Goal: Check status: Check status

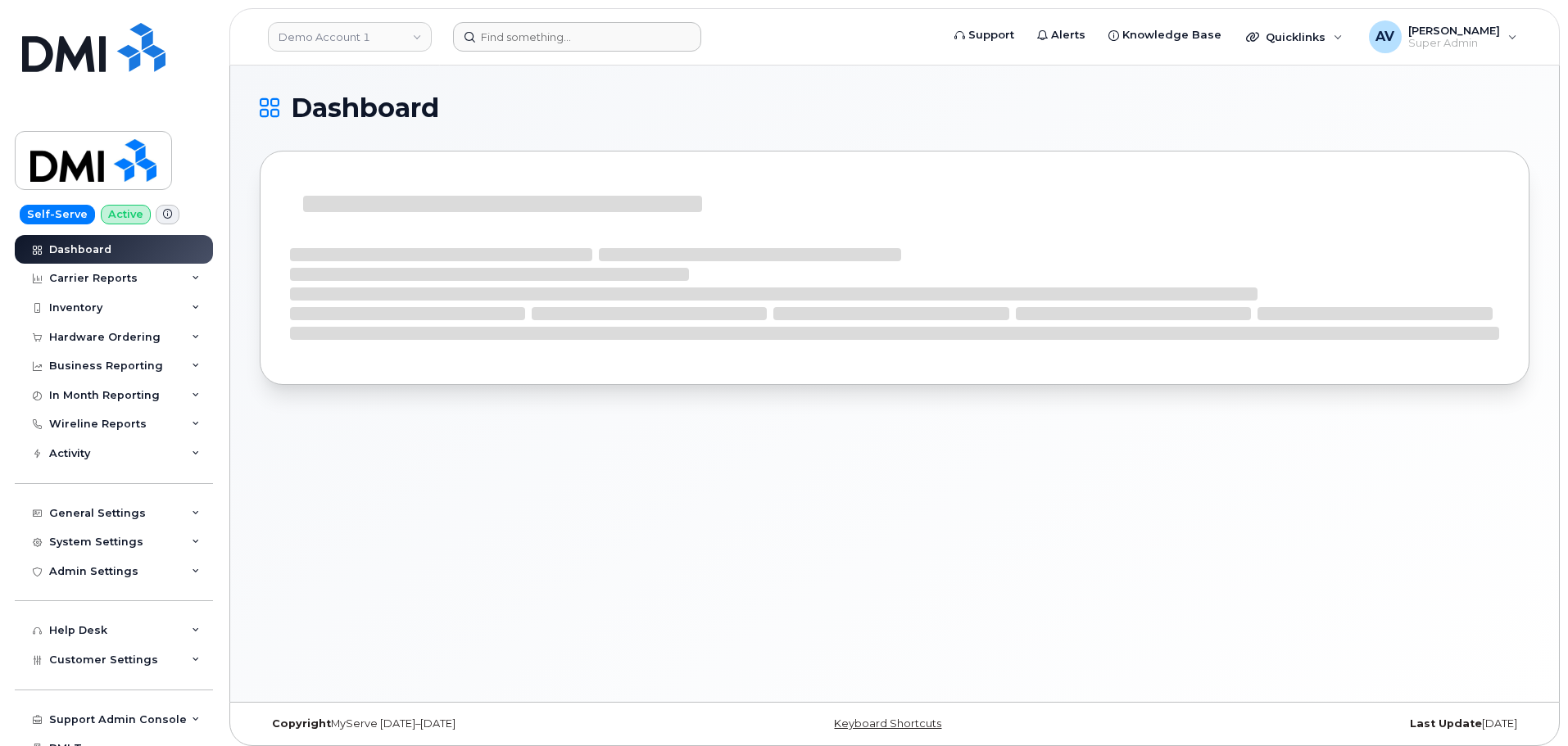
drag, startPoint x: 566, startPoint y: 11, endPoint x: 567, endPoint y: 25, distance: 14.0
click at [567, 16] on header "Demo Account 1 Support Alerts Knowledge Base Quicklinks Suspend / Cancel Device…" at bounding box center [895, 37] width 1331 height 57
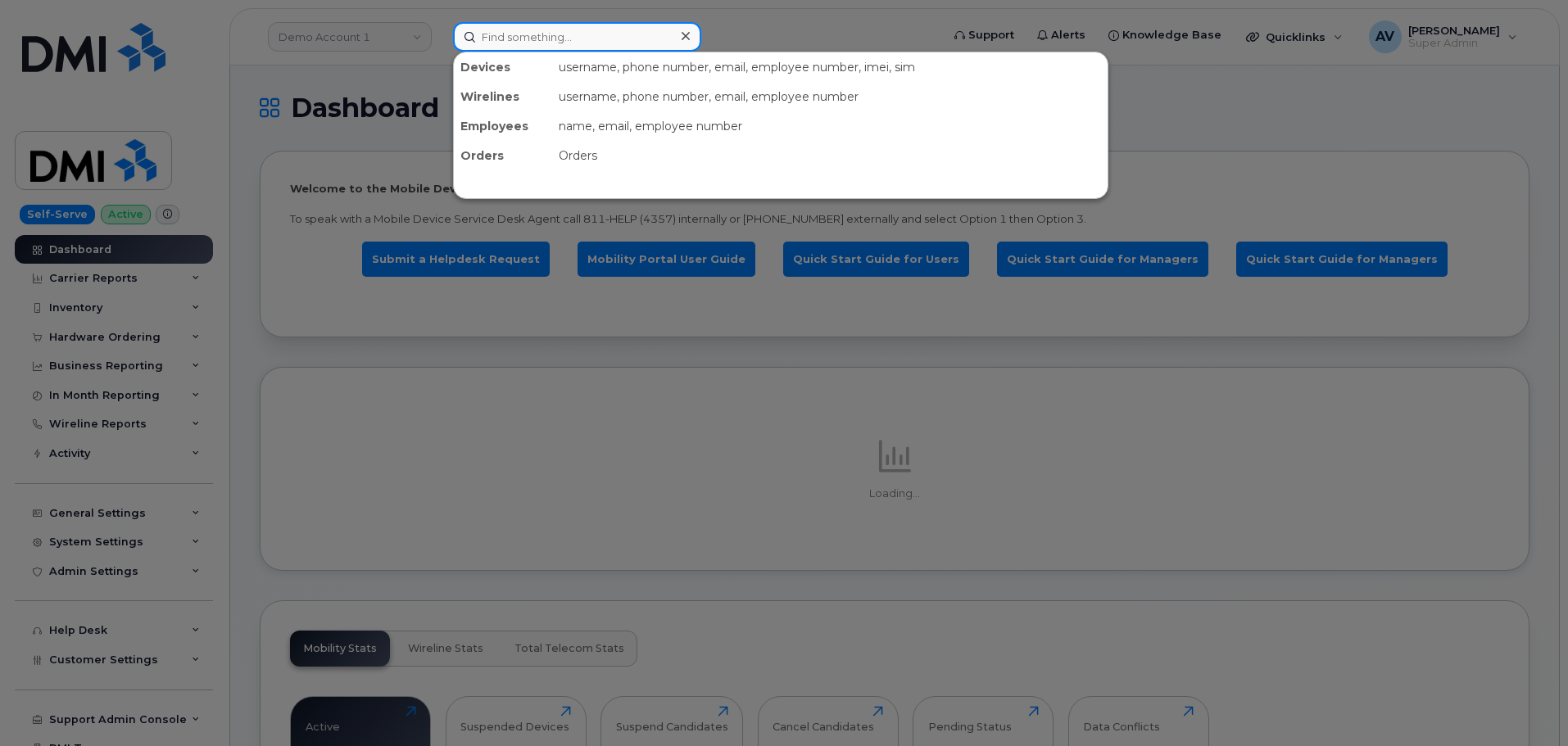
click at [567, 28] on input at bounding box center [577, 37] width 248 height 29
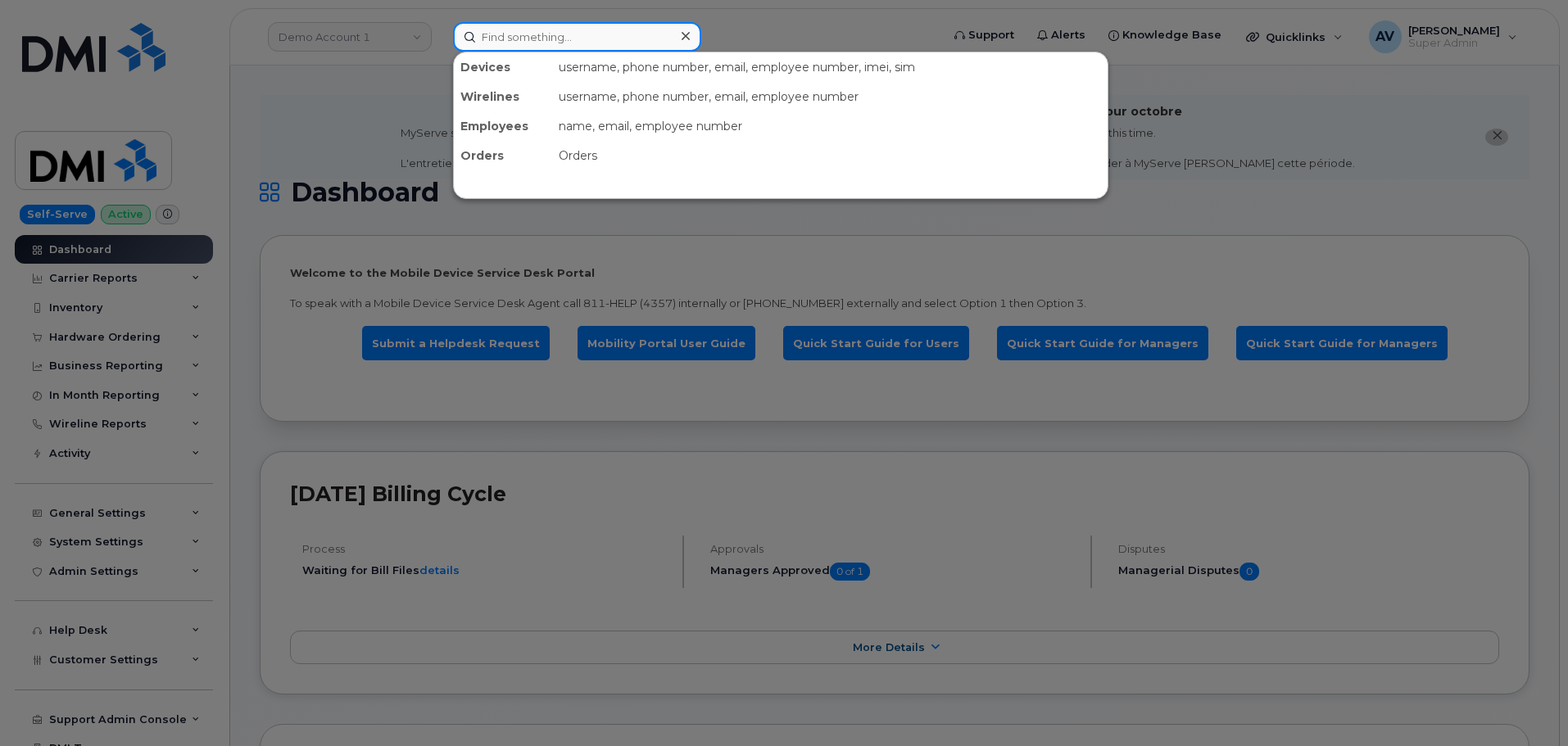
paste input "301969"
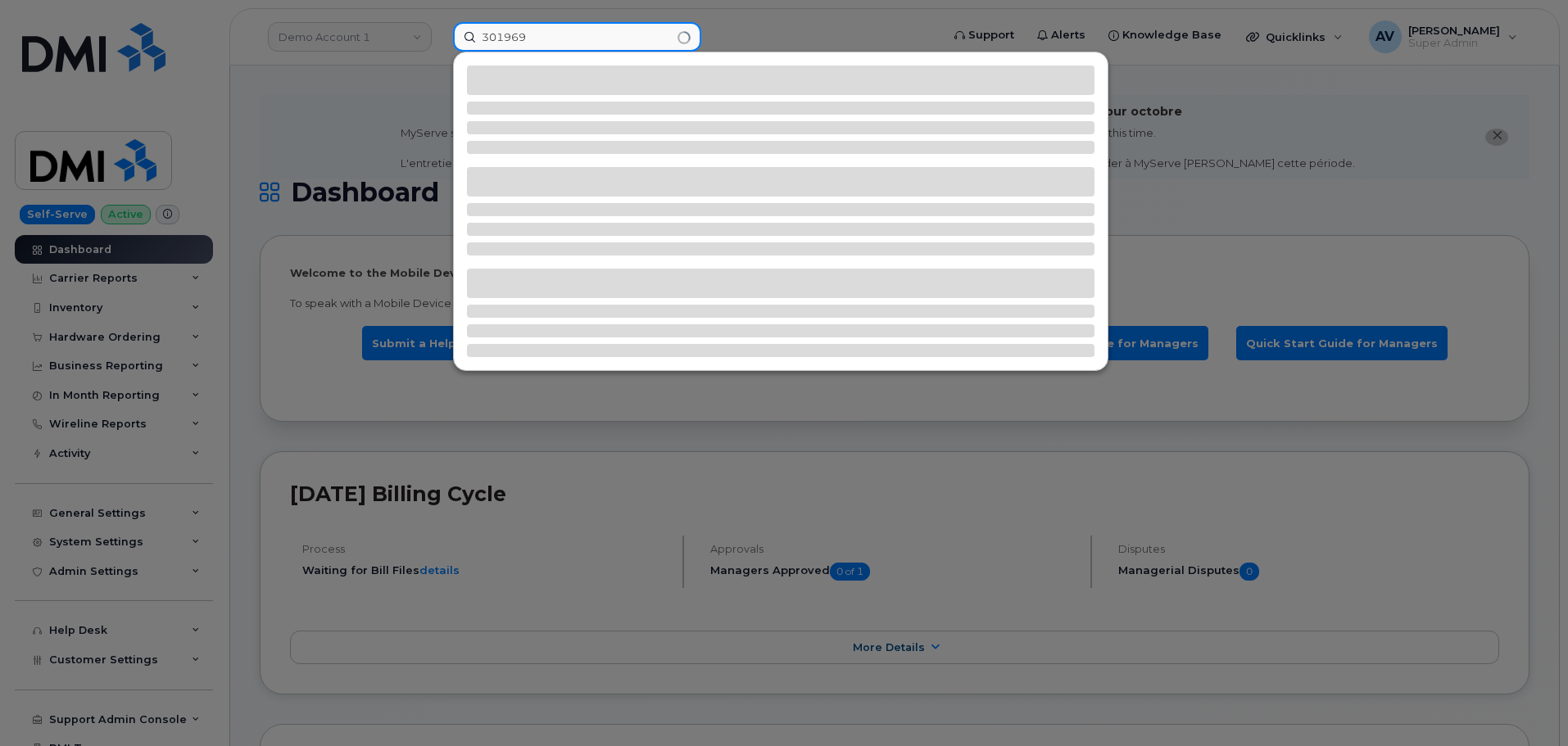
type input "301969"
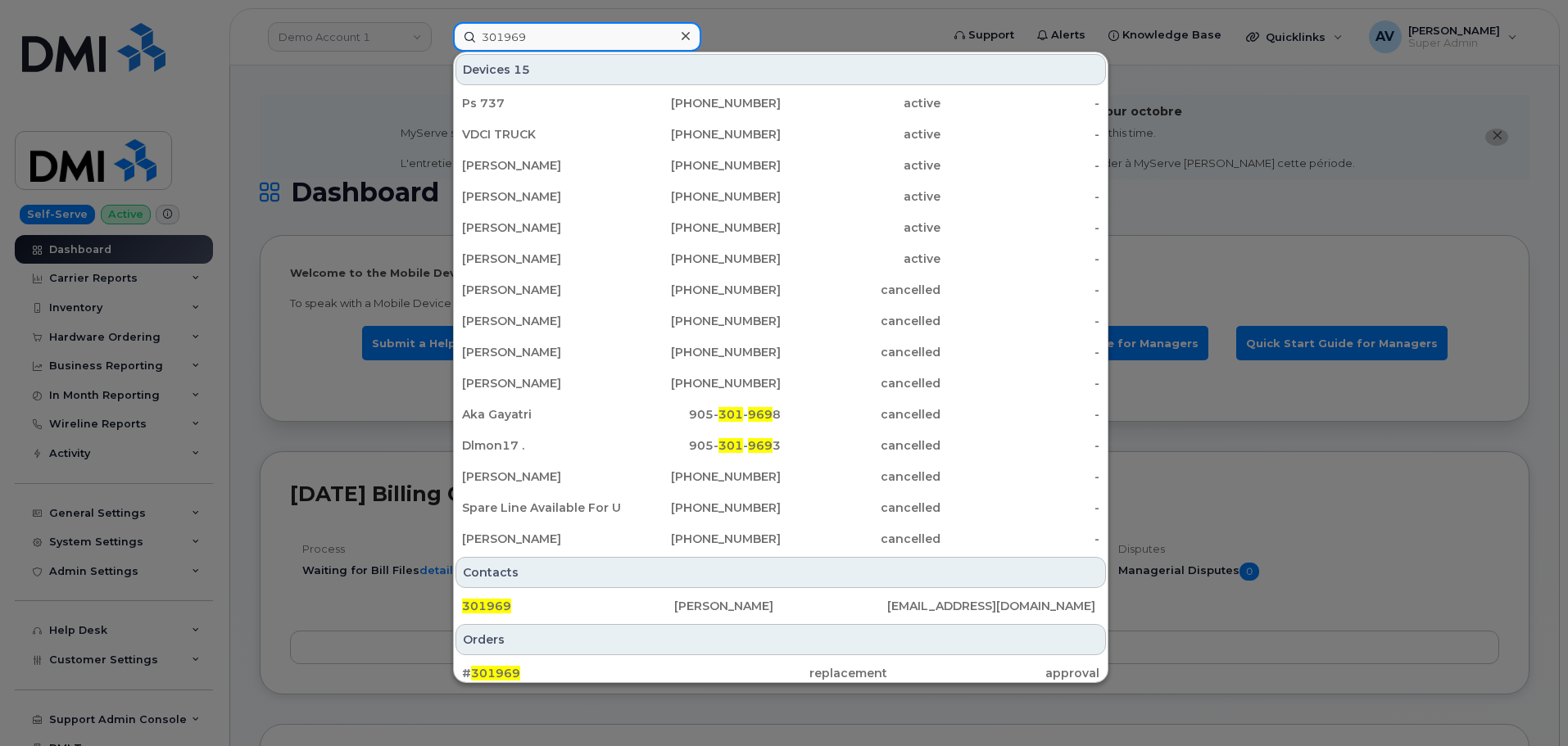
scroll to position [8, 0]
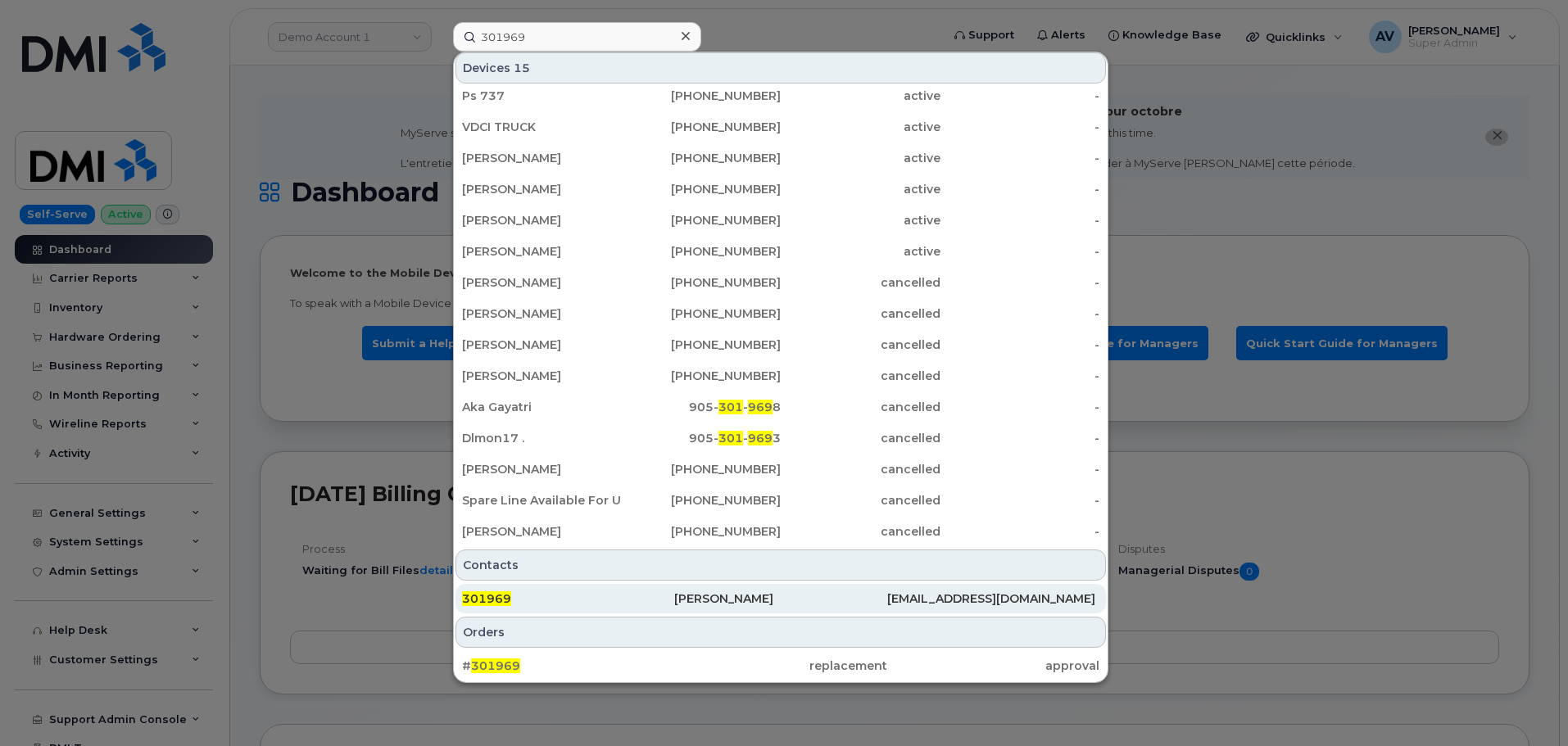
click at [600, 595] on div "301969" at bounding box center [568, 598] width 212 height 16
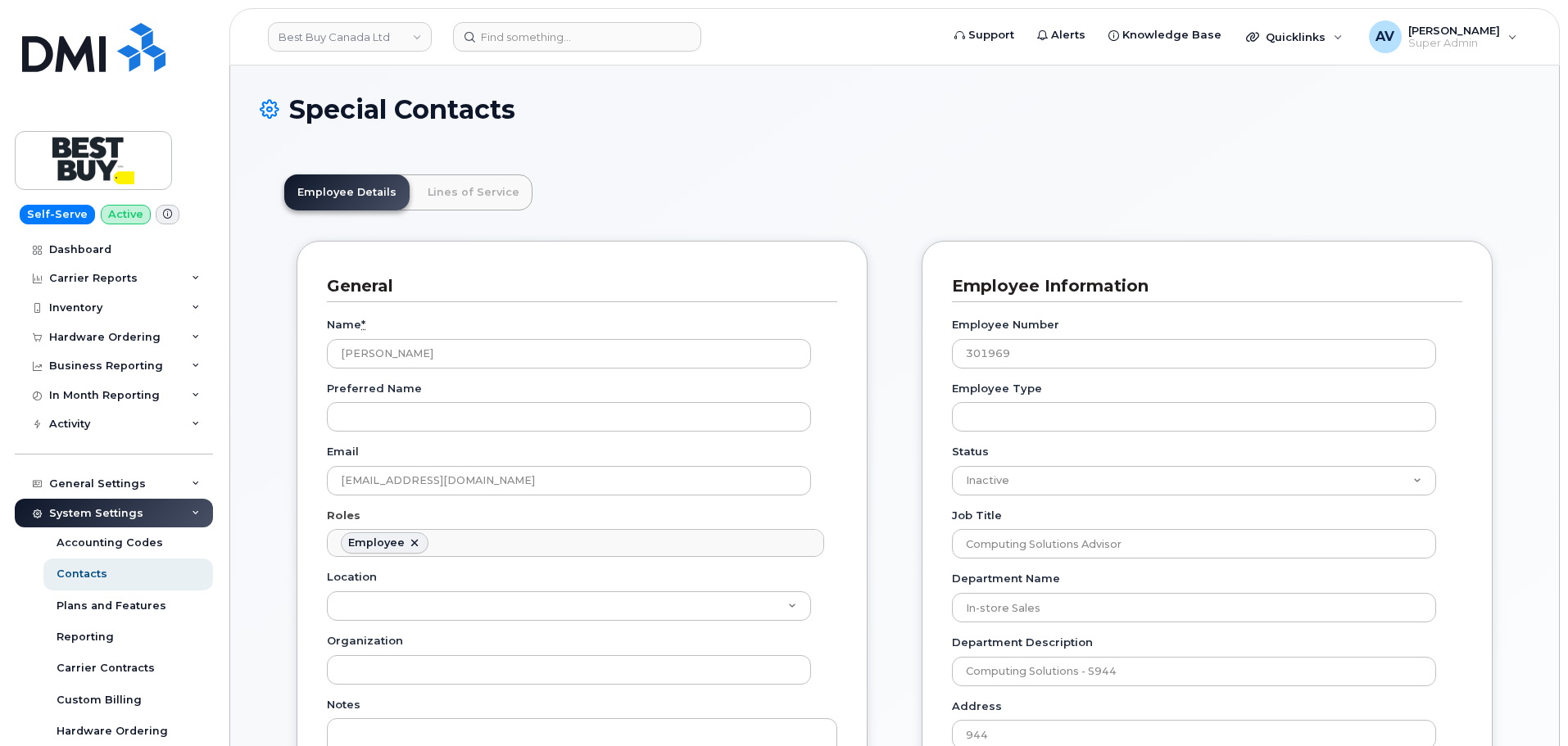
scroll to position [48, 0]
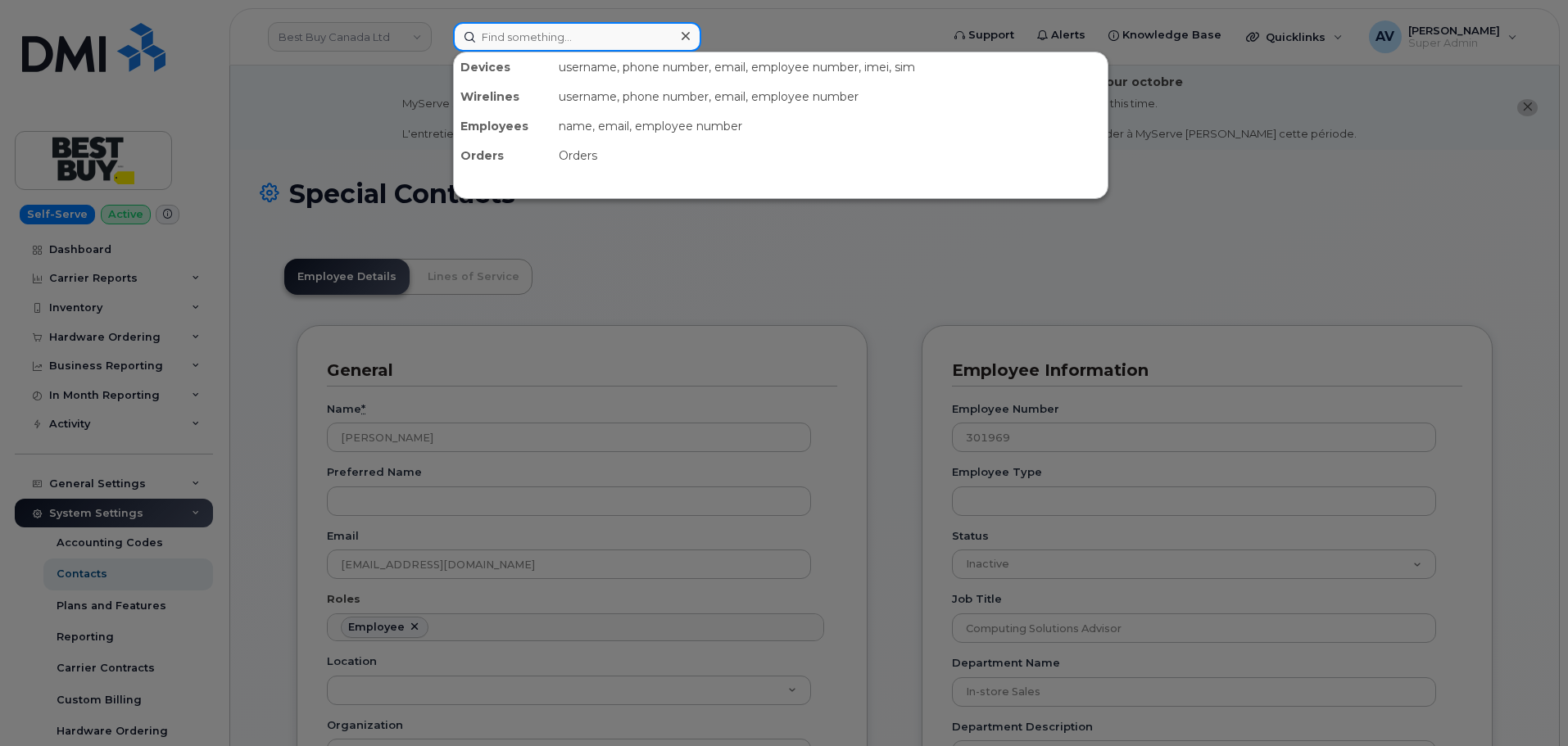
click at [561, 36] on input at bounding box center [577, 37] width 248 height 29
paste input "301969"
type input "301969"
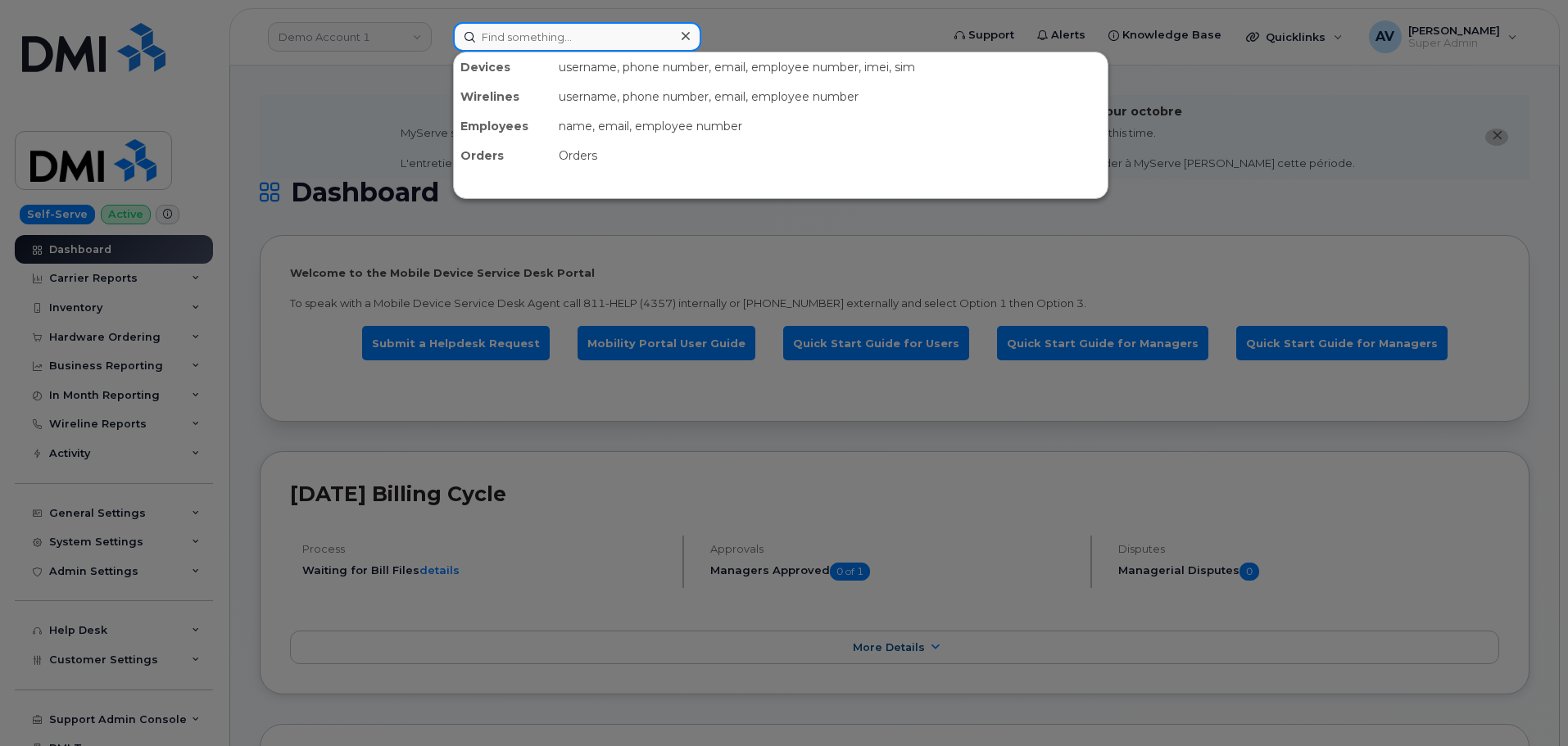
click at [596, 27] on input at bounding box center [577, 37] width 248 height 29
paste input "301969"
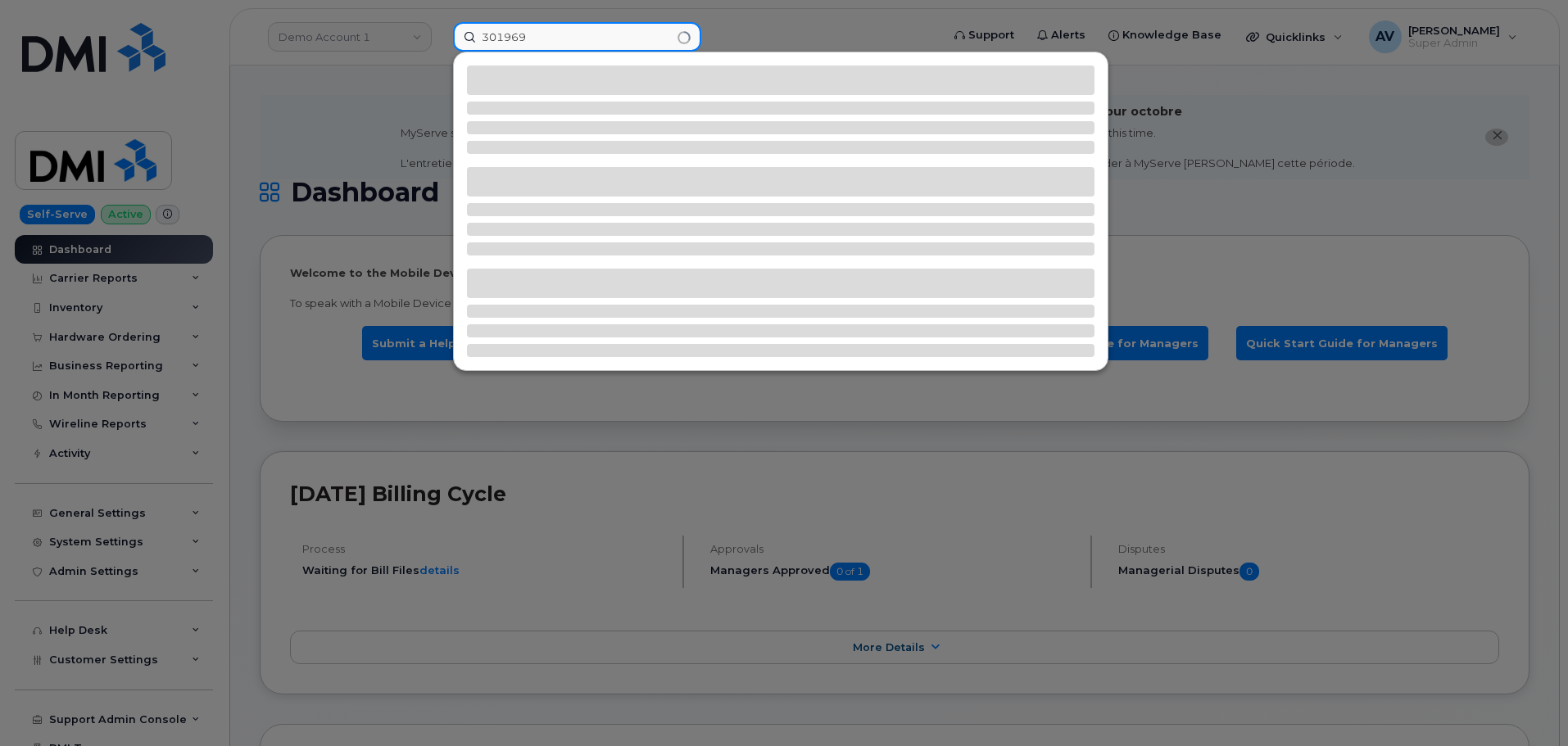
type input "301969"
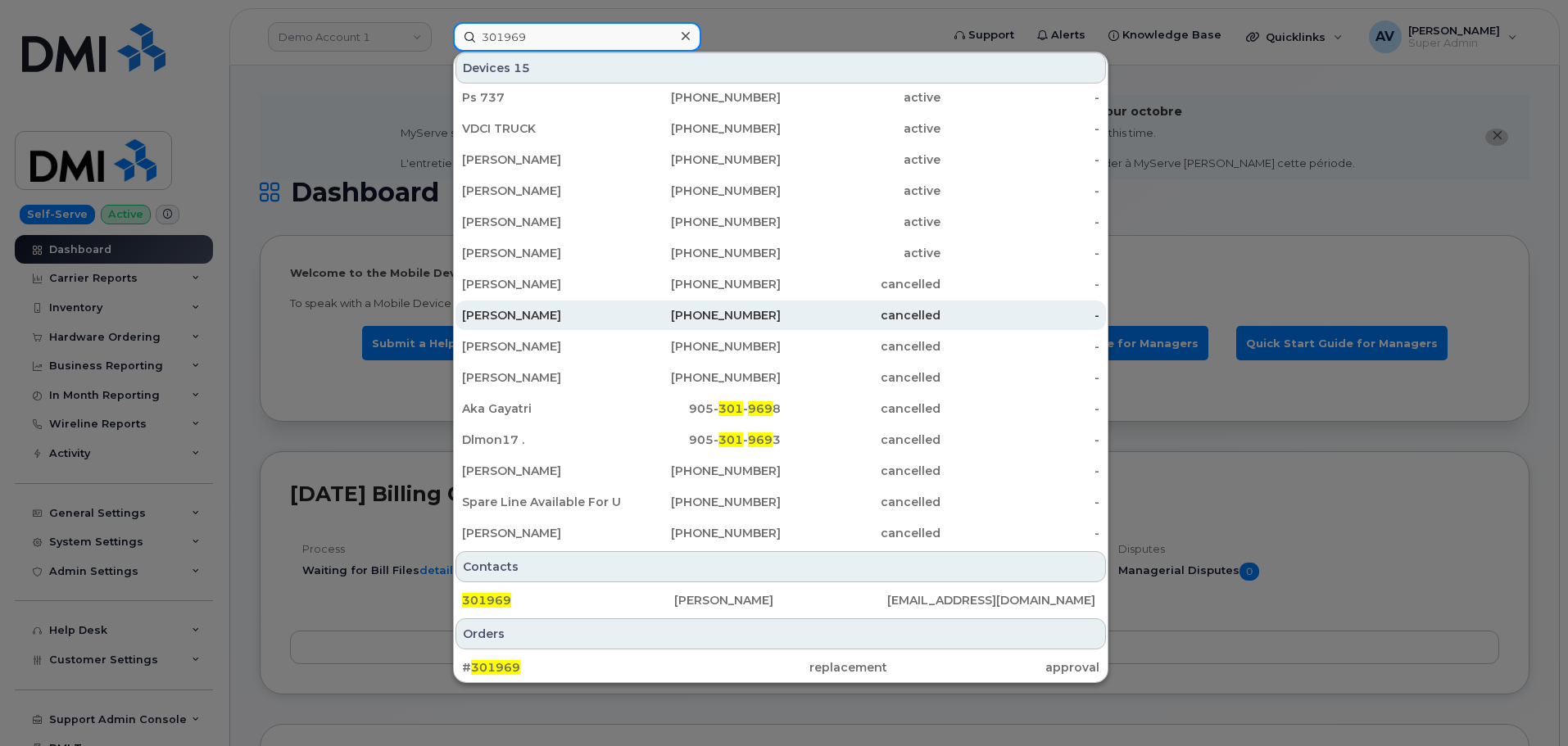
scroll to position [8, 0]
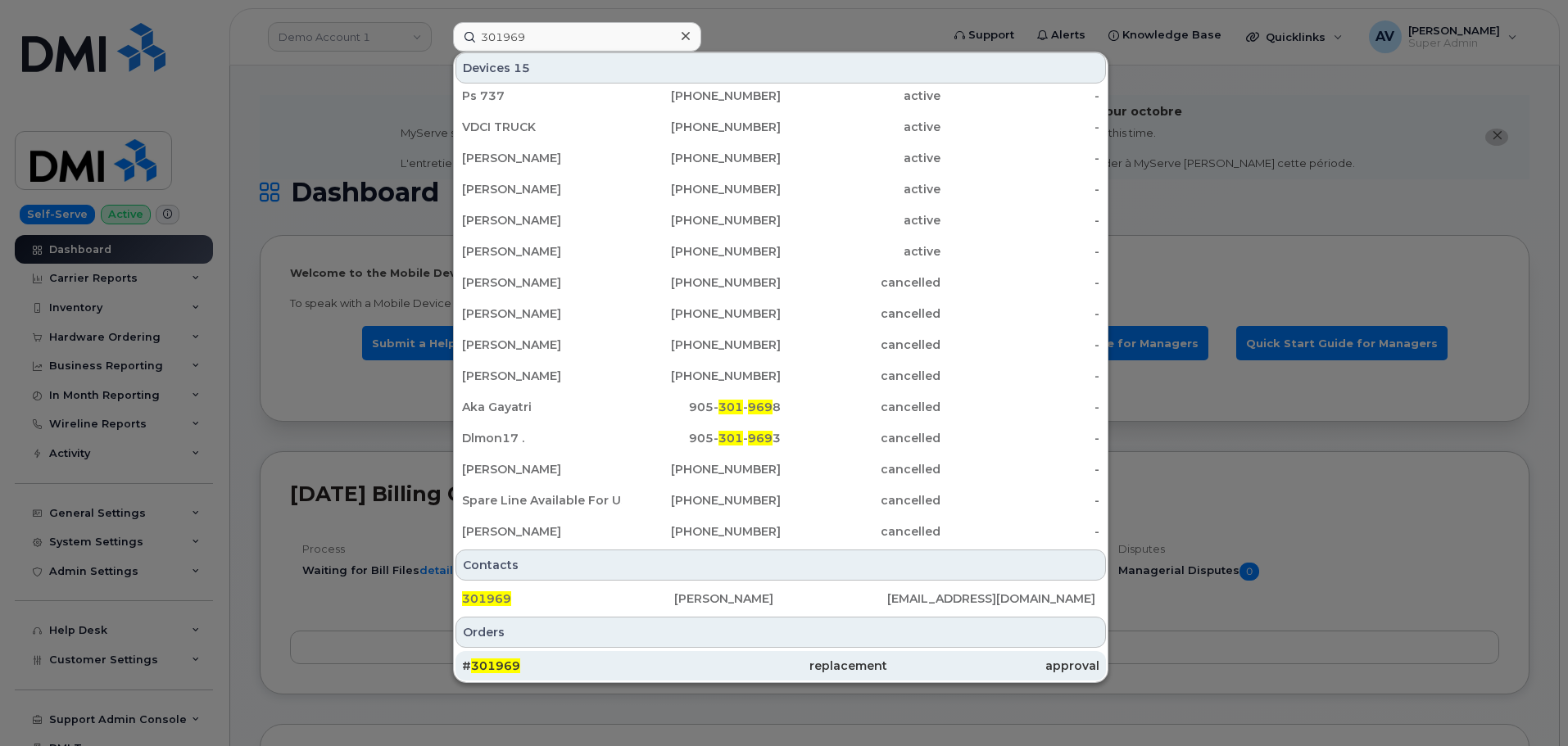
click at [680, 661] on div "replacement" at bounding box center [779, 665] width 212 height 16
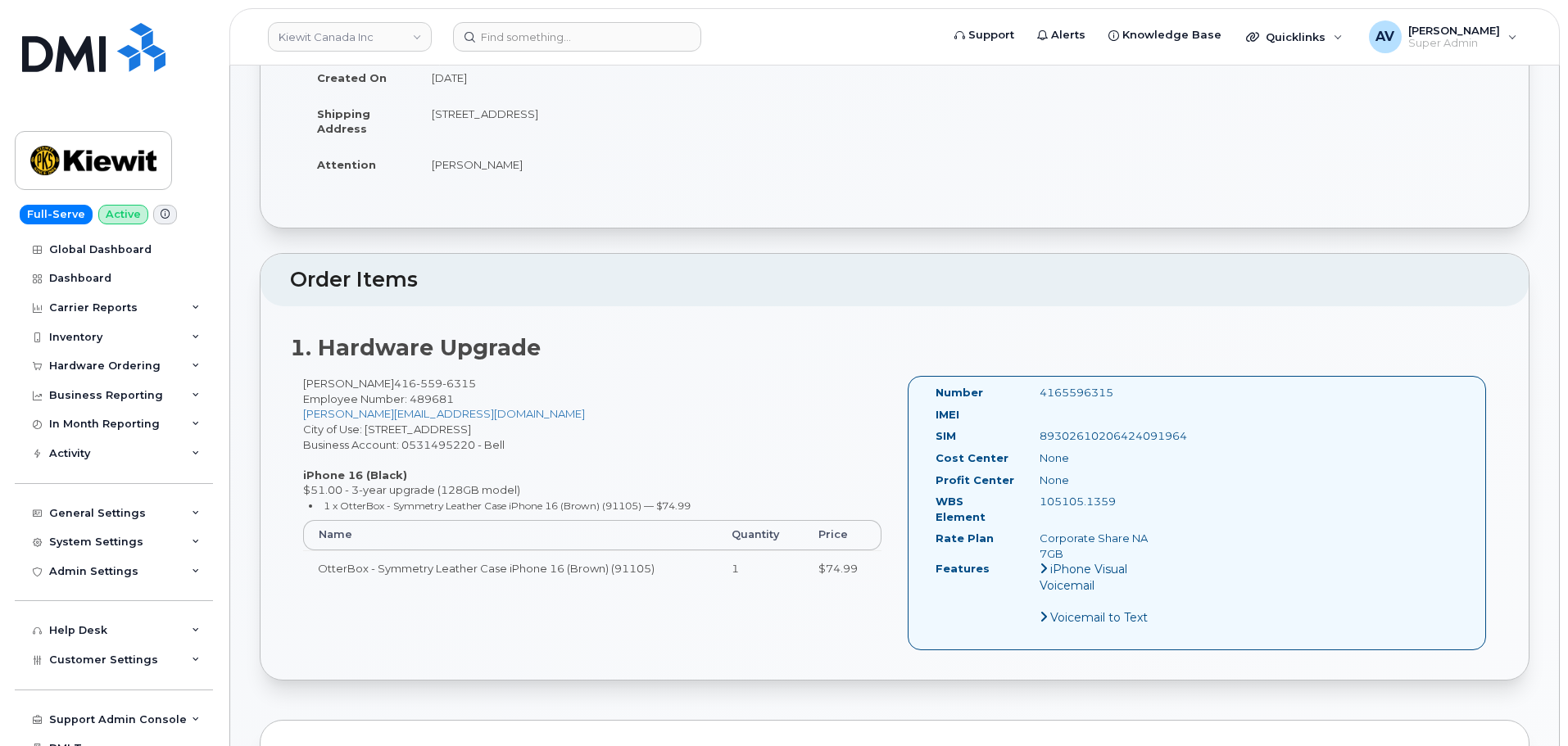
scroll to position [327, 0]
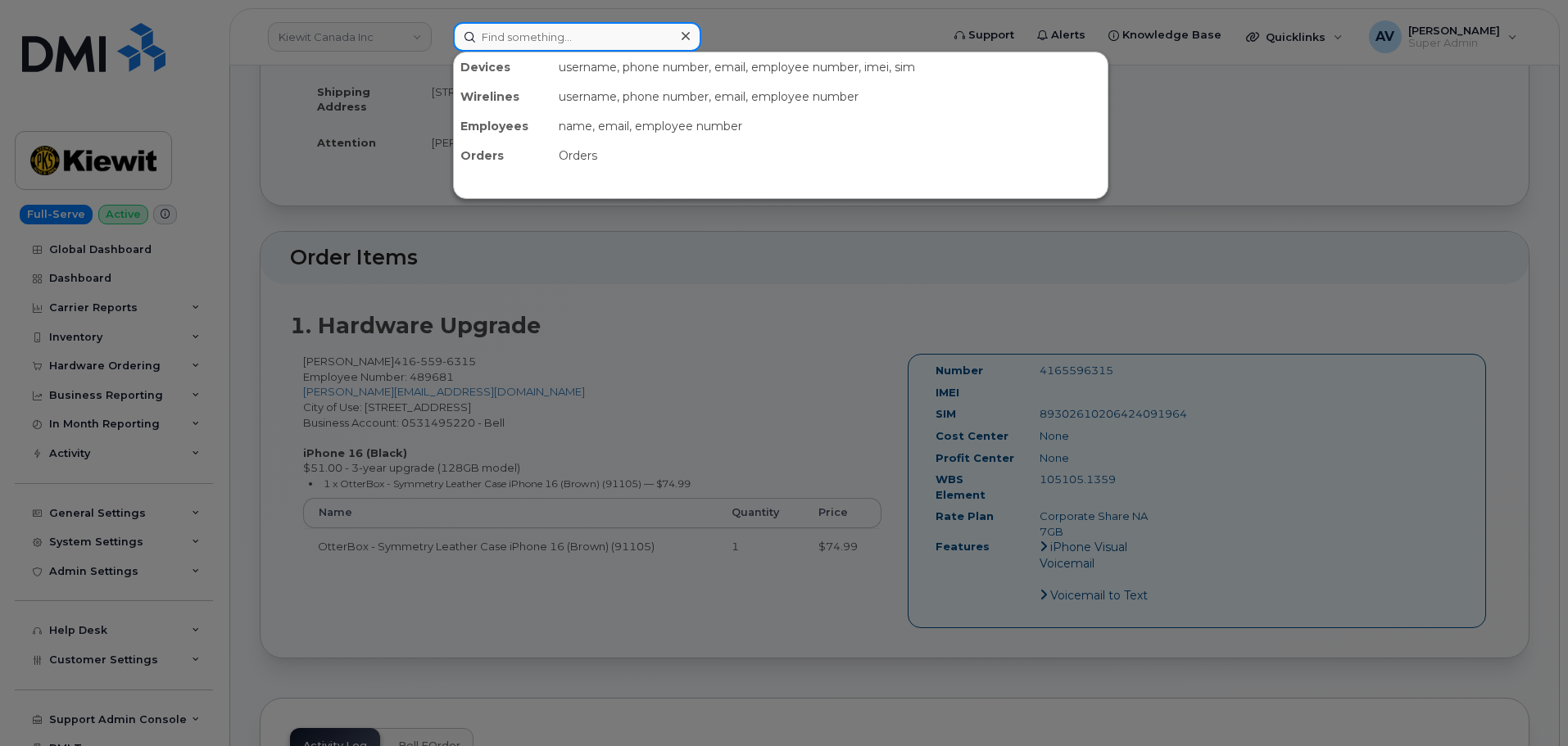
click at [536, 37] on input at bounding box center [577, 37] width 248 height 29
paste input "301987"
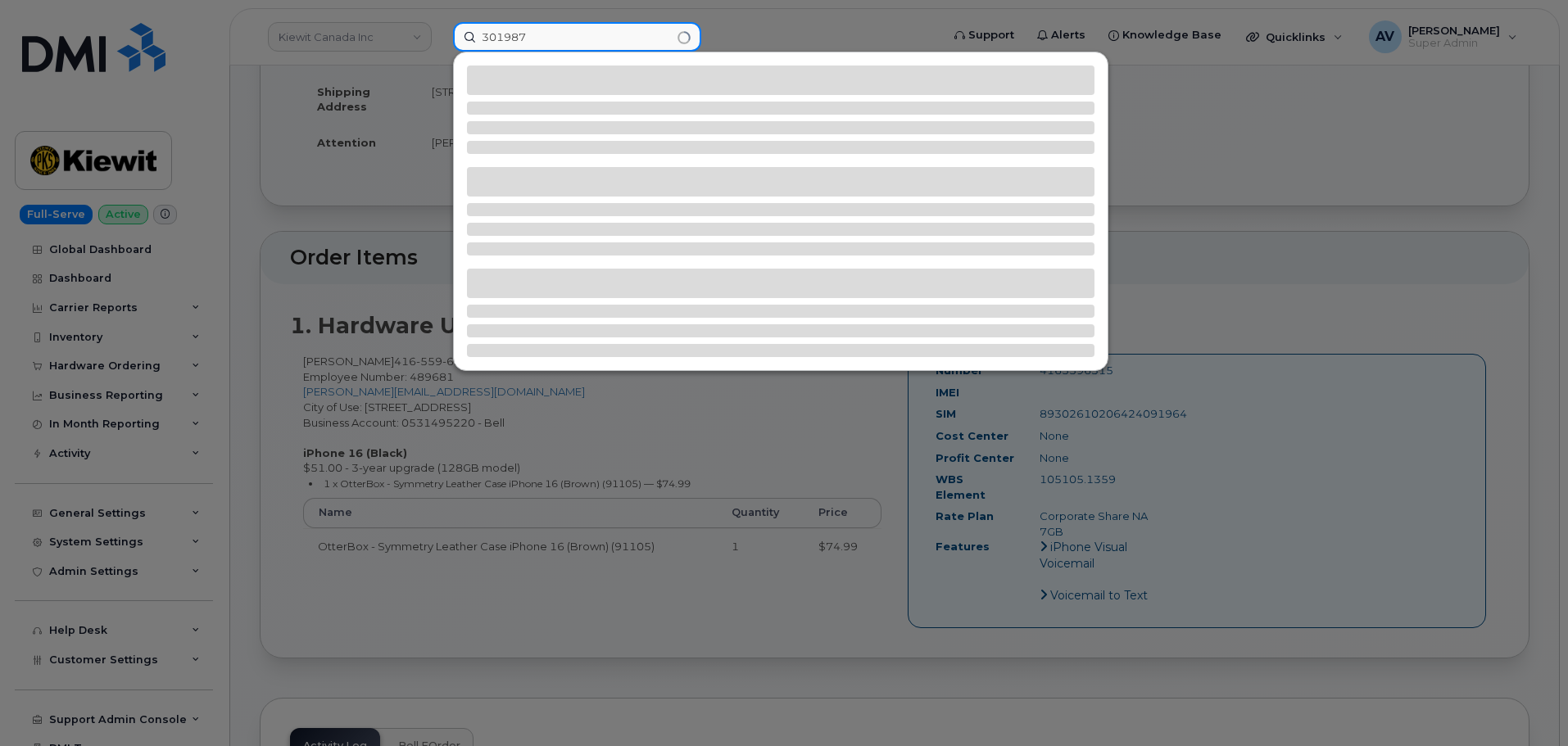
type input "301987"
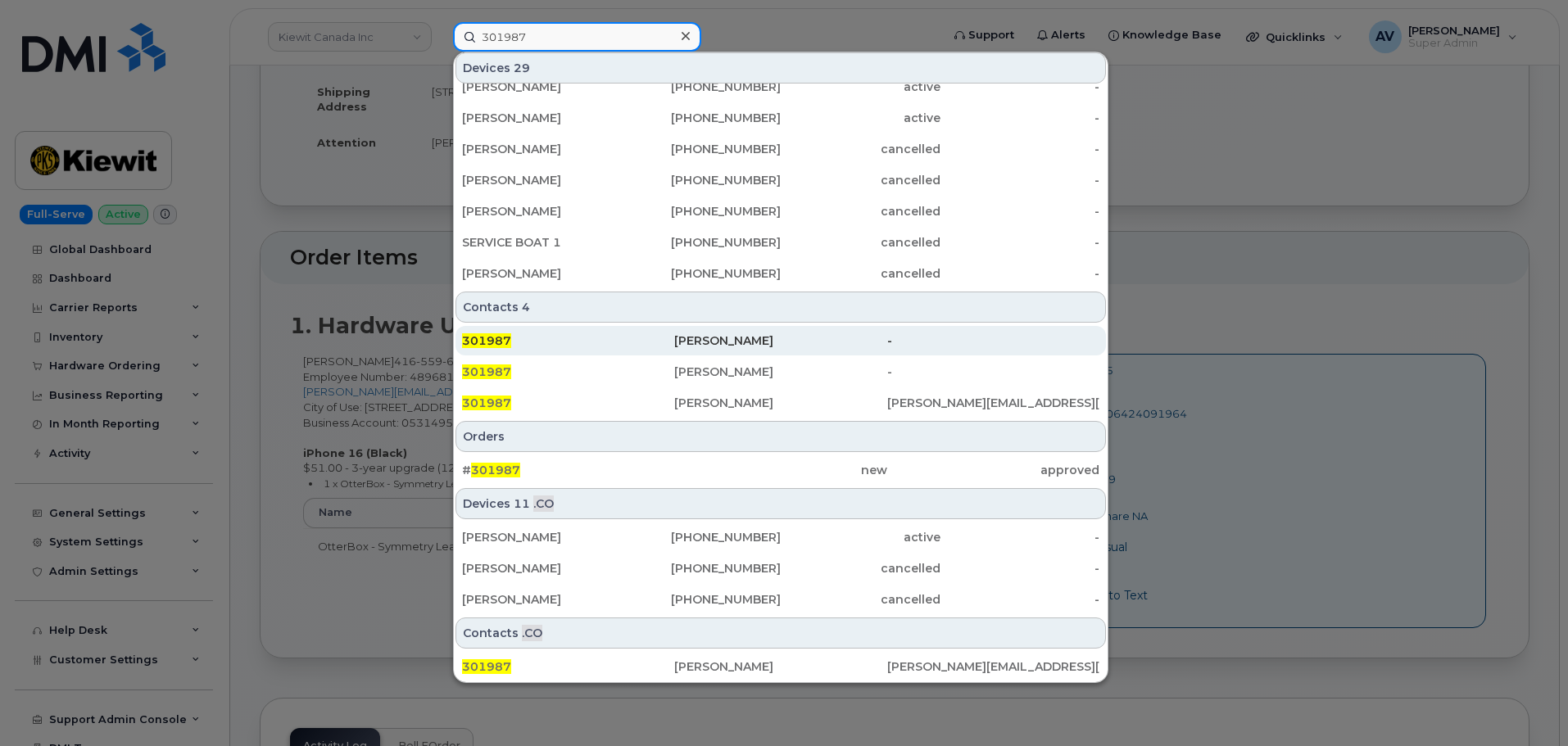
scroll to position [421, 0]
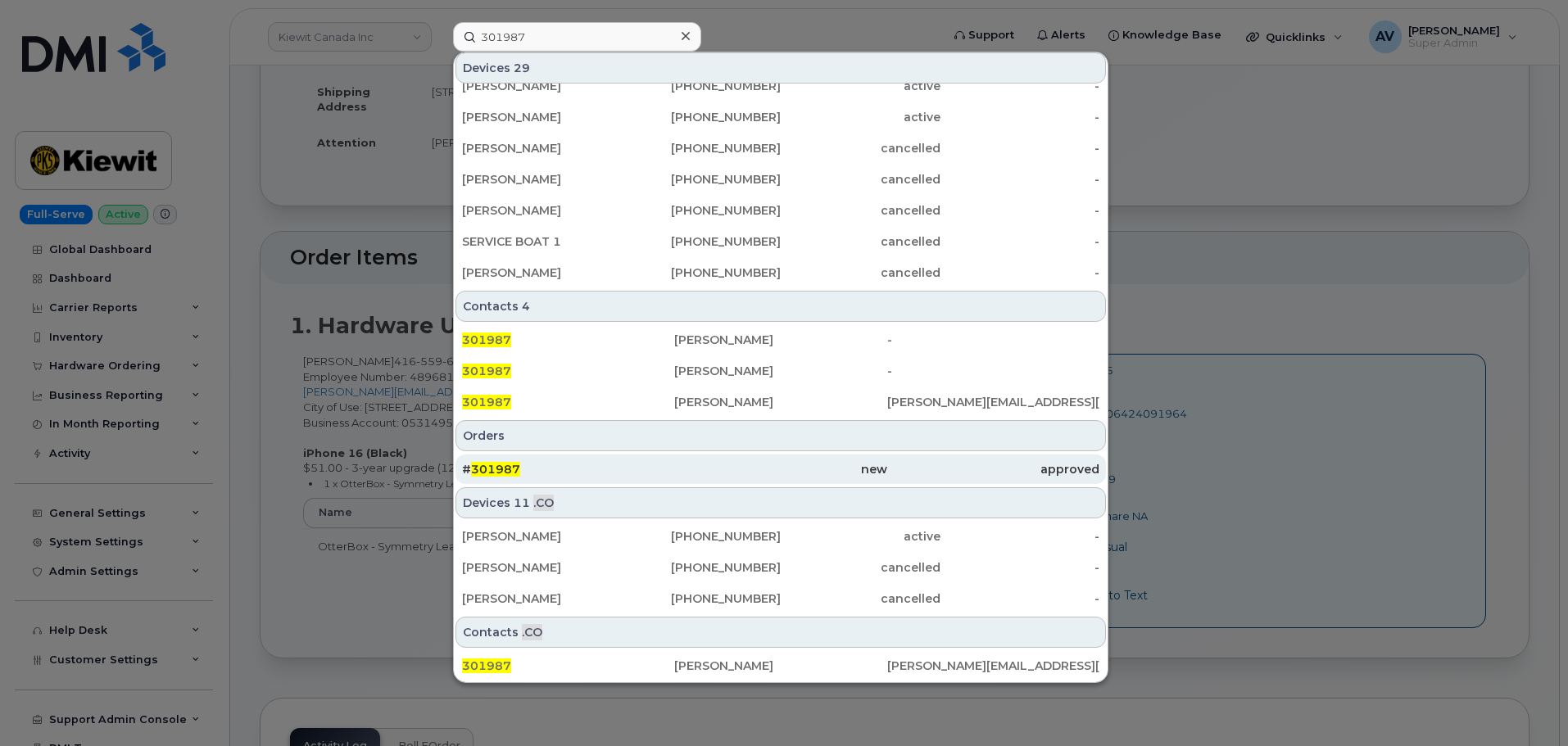
click at [667, 472] on div "# 301987" at bounding box center [568, 468] width 212 height 16
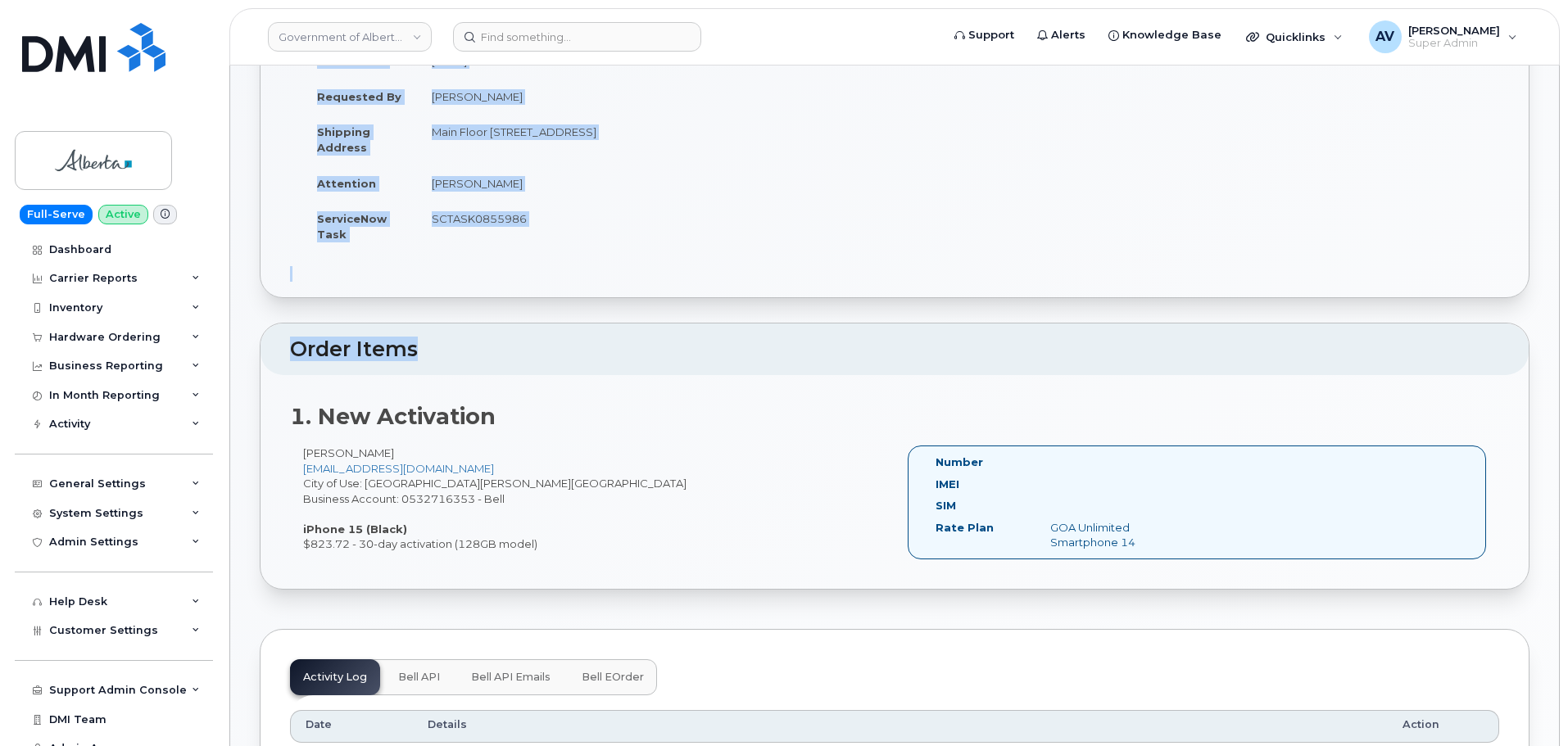
scroll to position [327, 0]
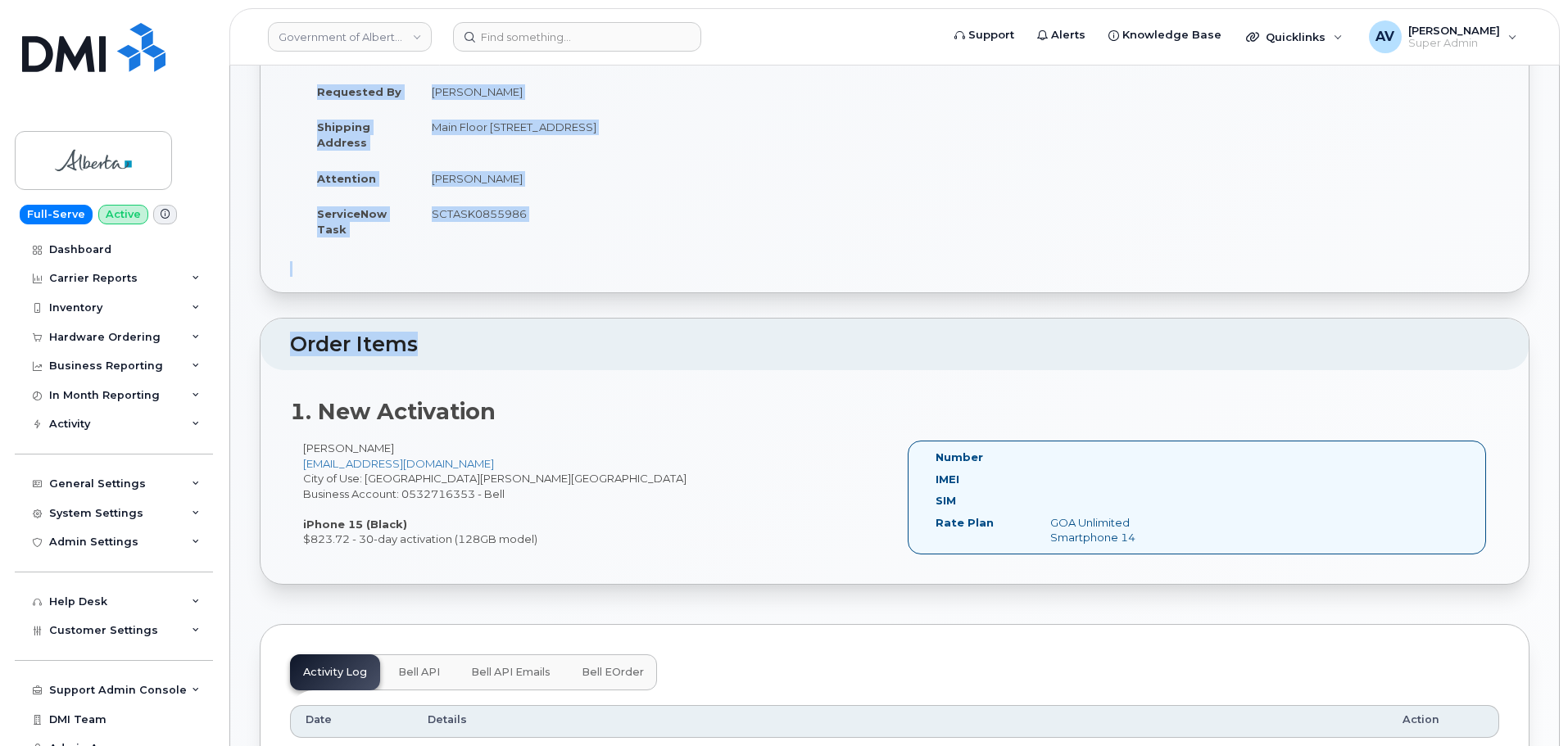
drag, startPoint x: 260, startPoint y: 111, endPoint x: 755, endPoint y: 542, distance: 656.3
copy div "Order No.301987 (waiting for dealer) Share Order Cancel Order × Share This Orde…"
